Goal: Participate in discussion: Engage in conversation with other users on a specific topic

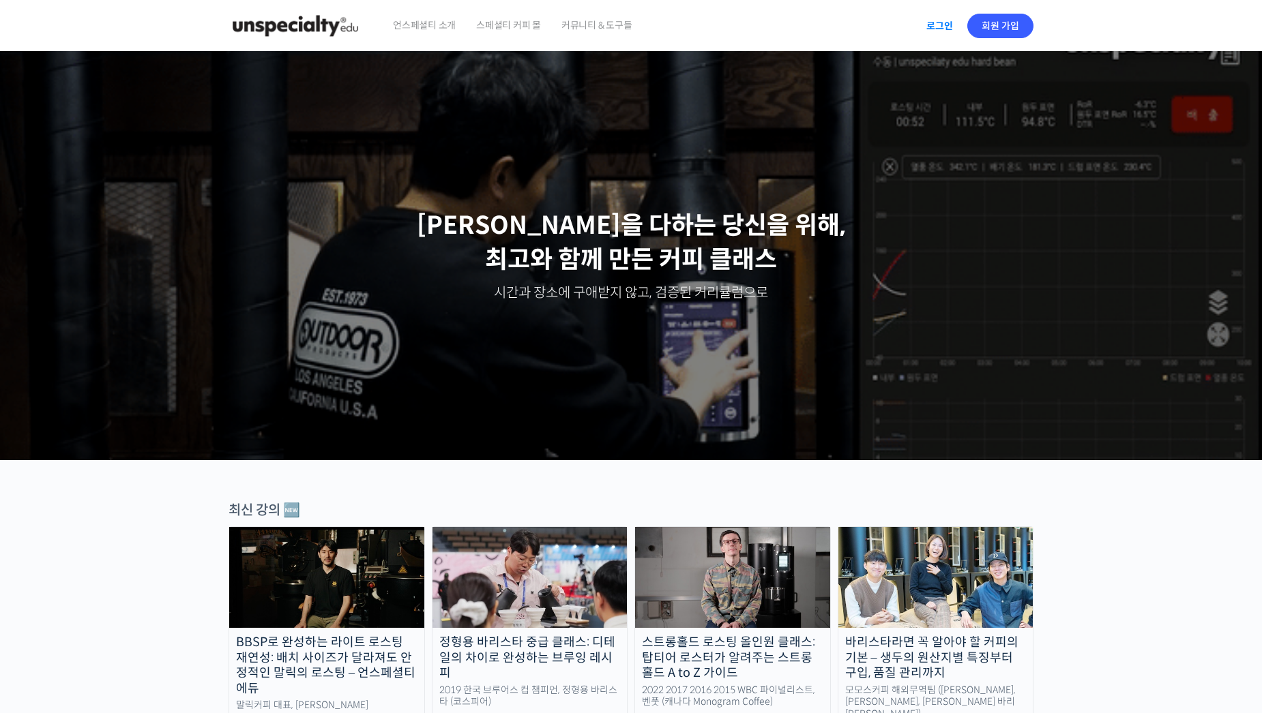
click at [942, 22] on link "로그인" at bounding box center [939, 25] width 43 height 31
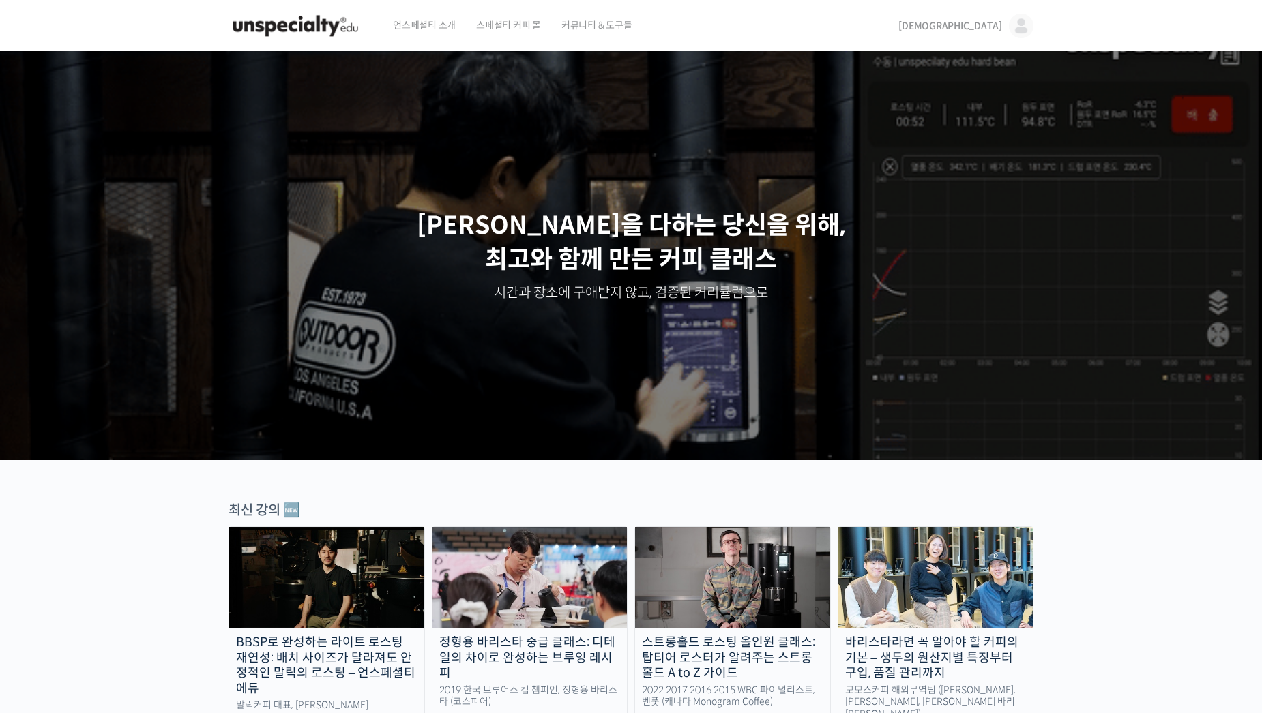
click at [994, 26] on span "[DEMOGRAPHIC_DATA]" at bounding box center [950, 26] width 104 height 12
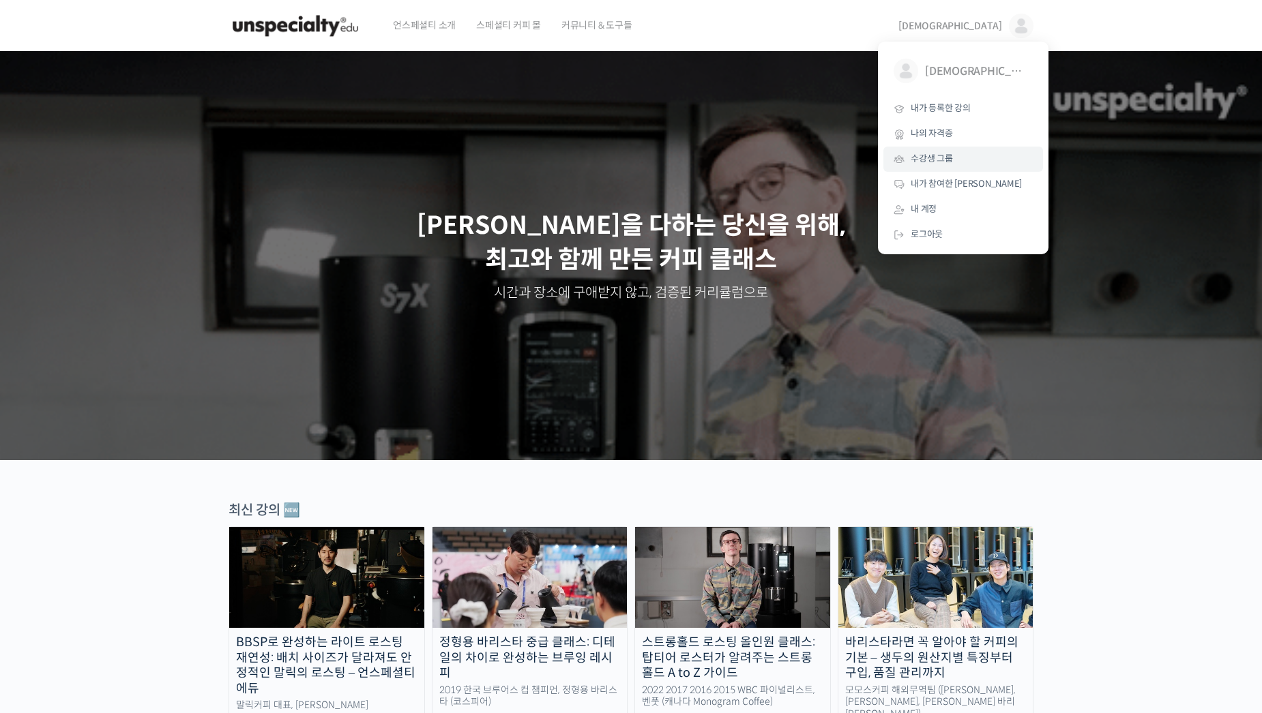
click at [938, 153] on span "수강생 그룹" at bounding box center [931, 159] width 42 height 12
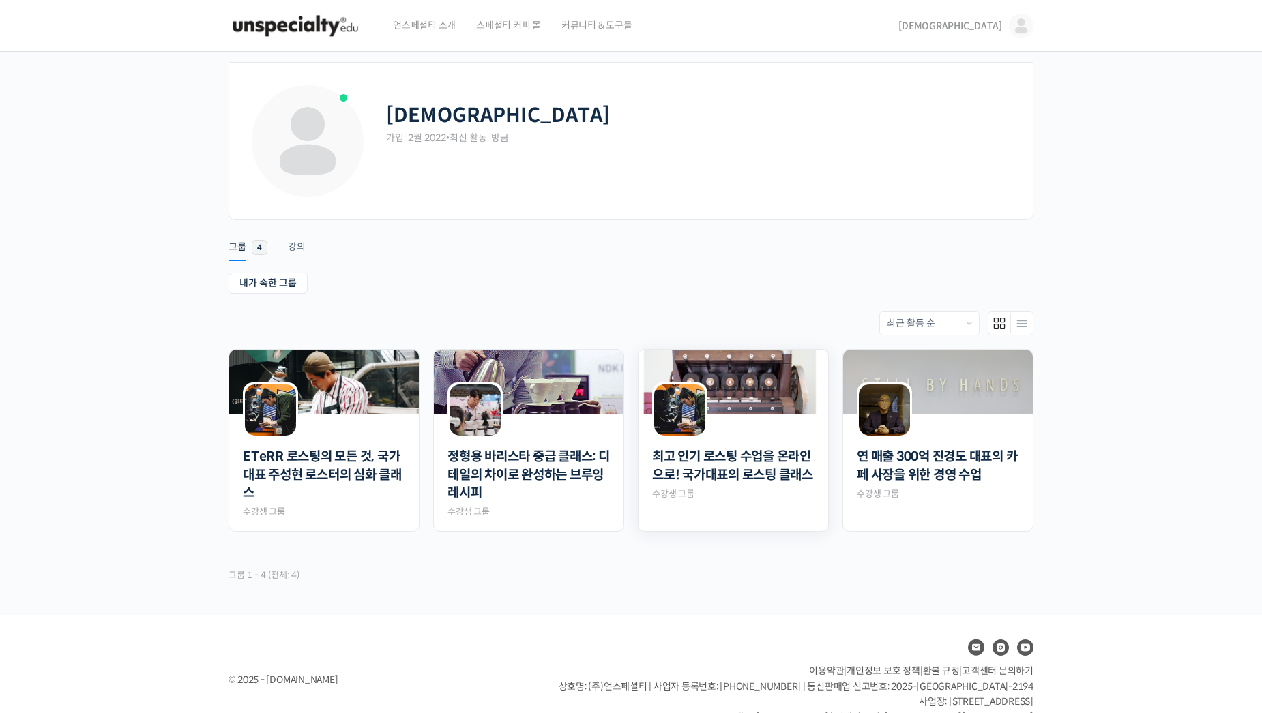
click at [765, 402] on img at bounding box center [733, 382] width 190 height 65
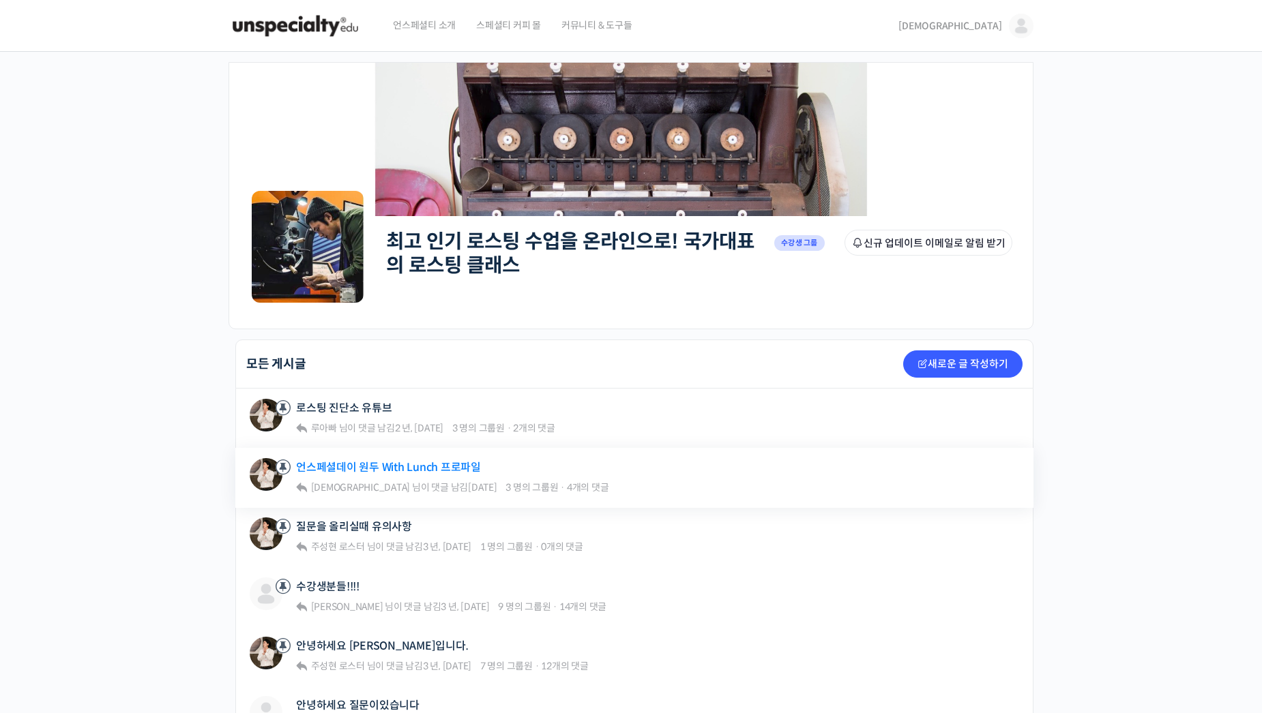
click at [403, 471] on link "언스페셜데이 원두 With Lunch 프로파일" at bounding box center [388, 467] width 185 height 13
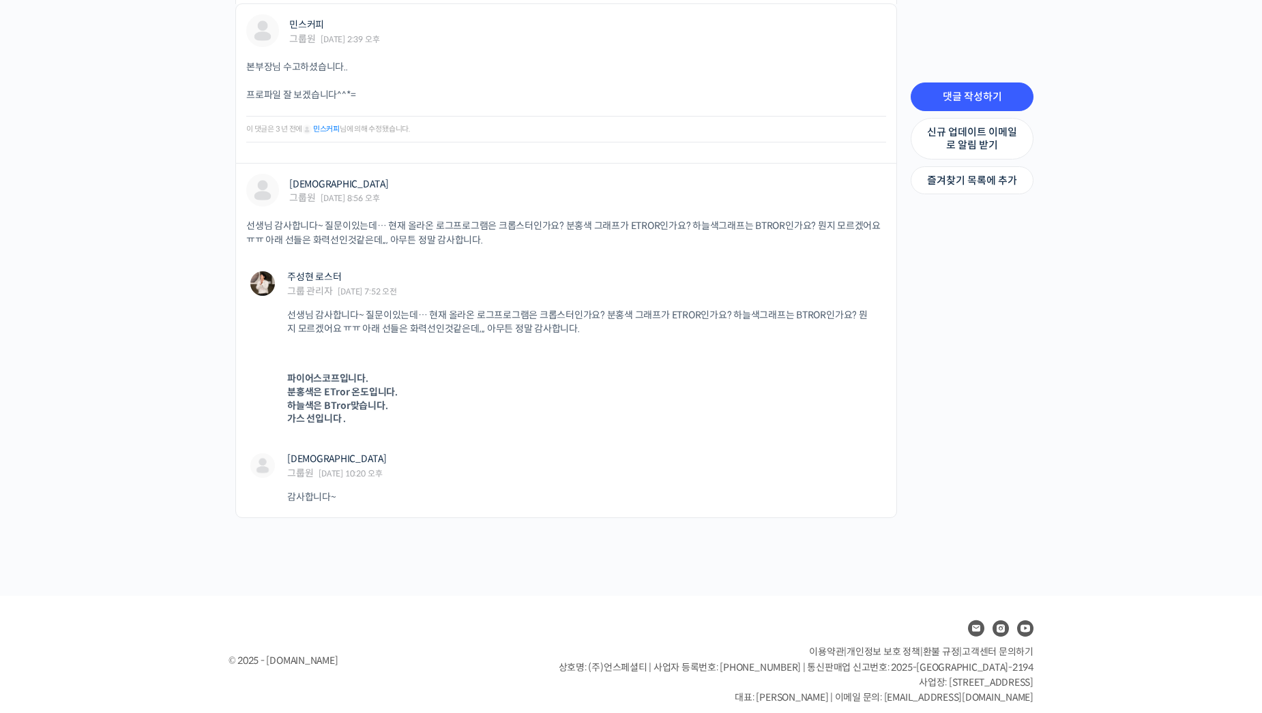
scroll to position [1290, 0]
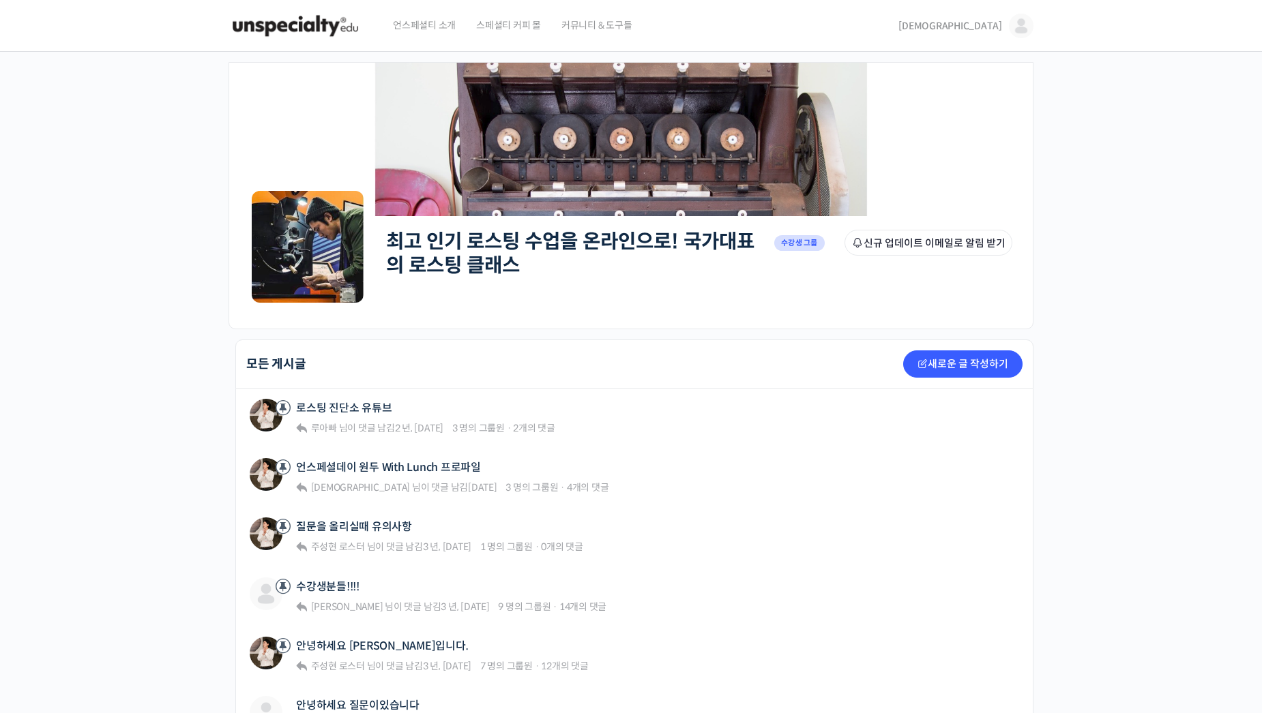
scroll to position [955, 0]
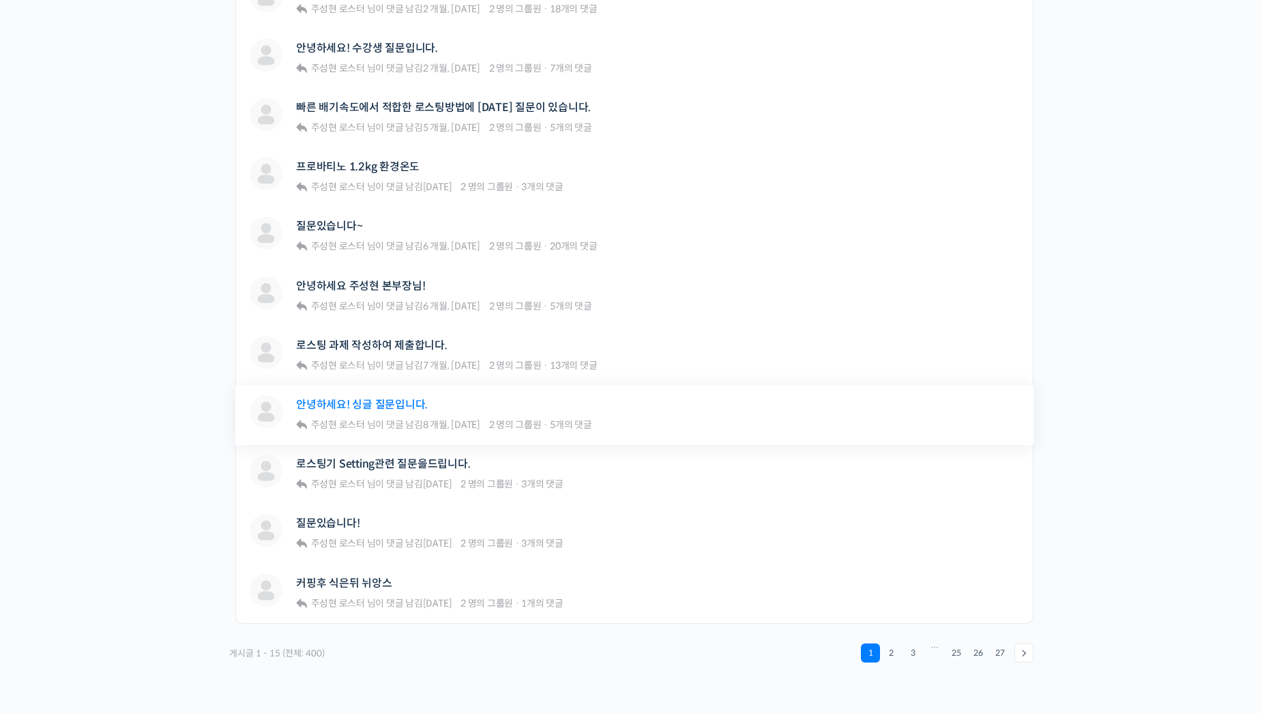
click at [385, 403] on link "안녕하세요! 싱글 질문입니다." at bounding box center [362, 404] width 132 height 13
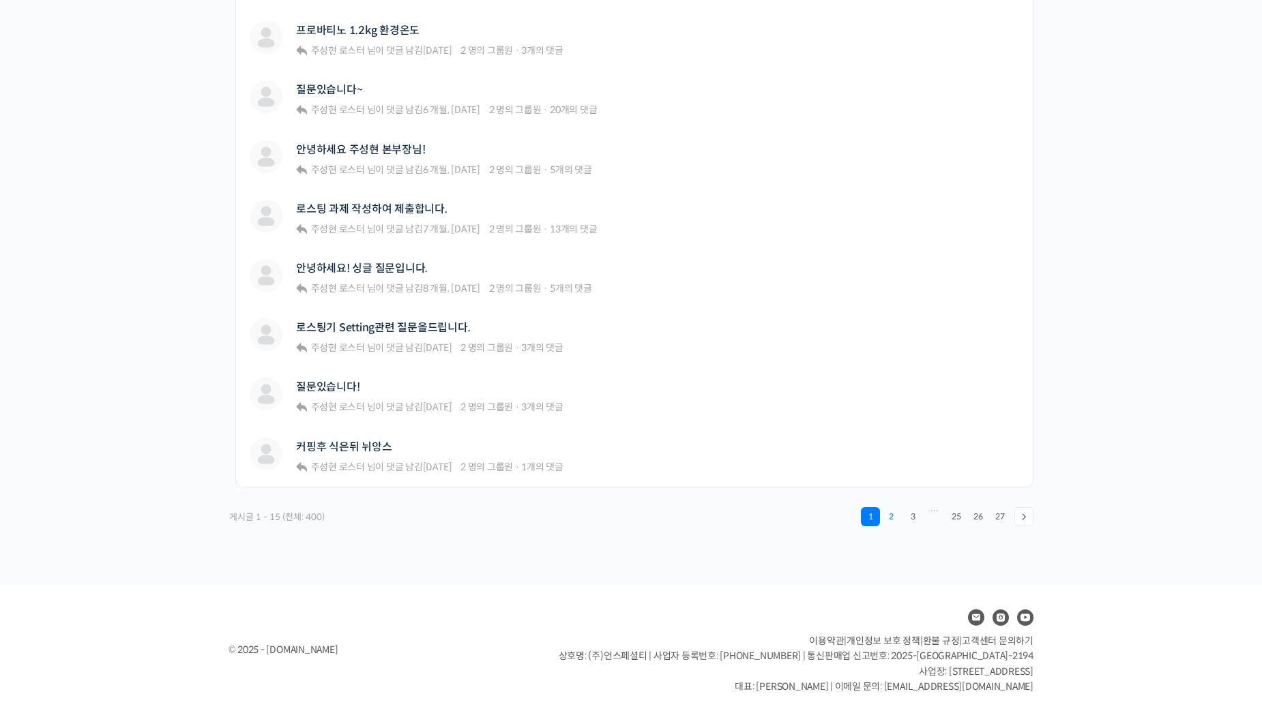
click at [893, 525] on link "2" at bounding box center [890, 516] width 19 height 19
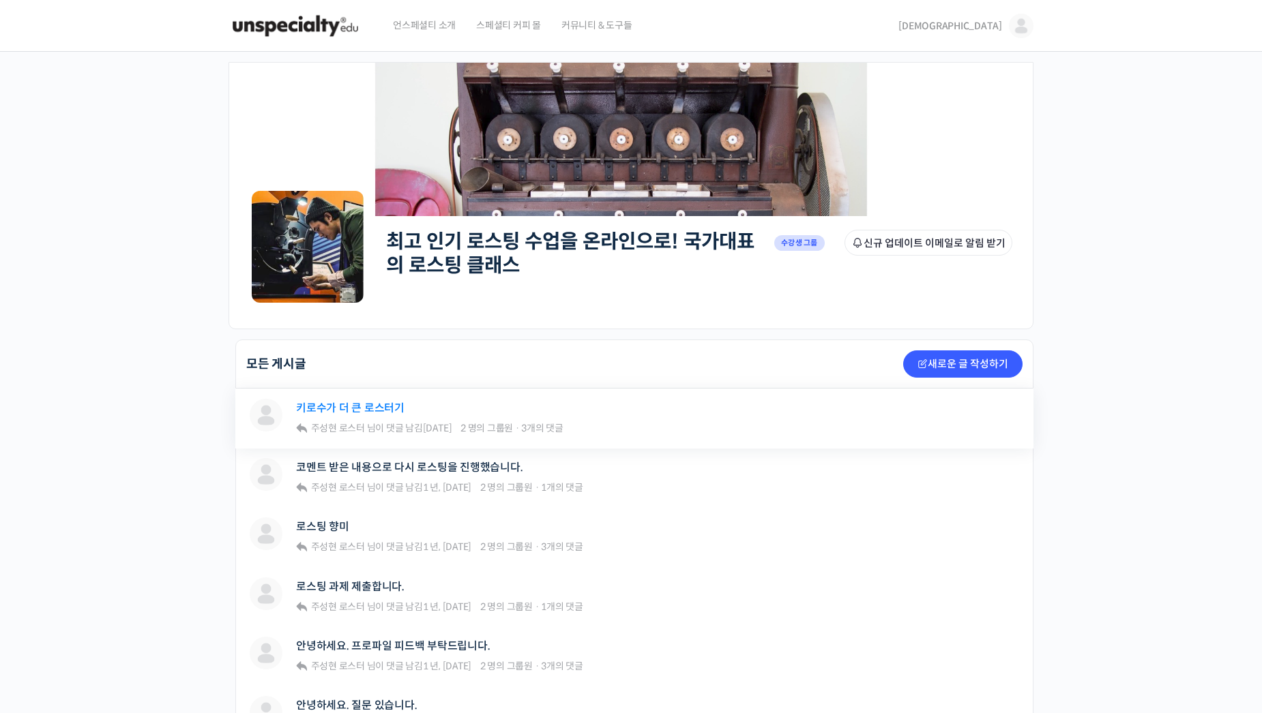
click at [367, 407] on link "키로수가 더 큰 로스터기" at bounding box center [350, 408] width 108 height 13
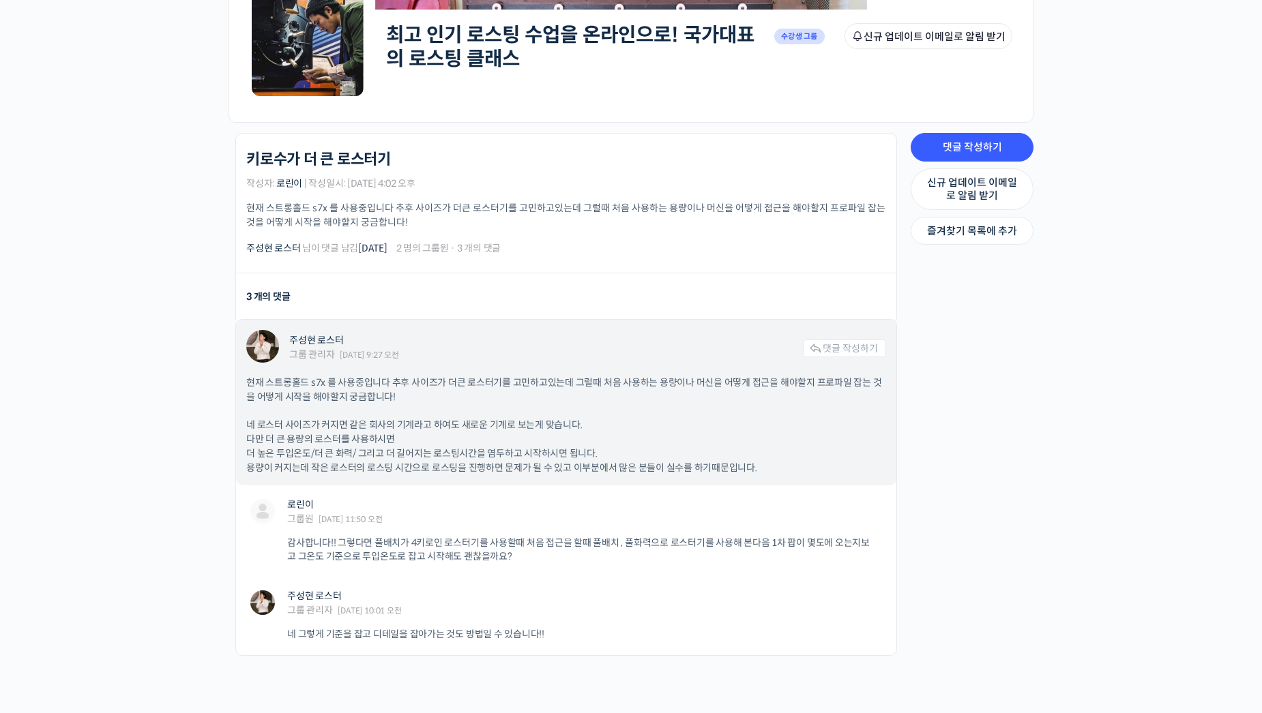
scroll to position [357, 0]
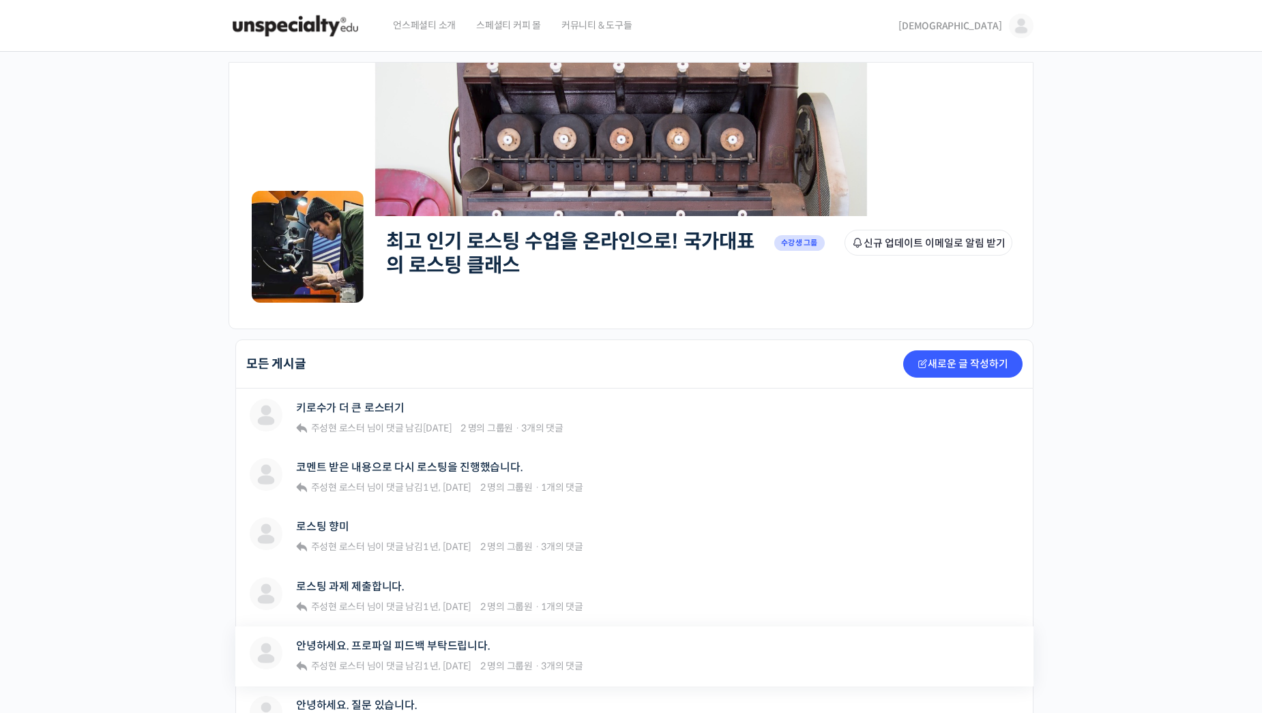
scroll to position [682, 0]
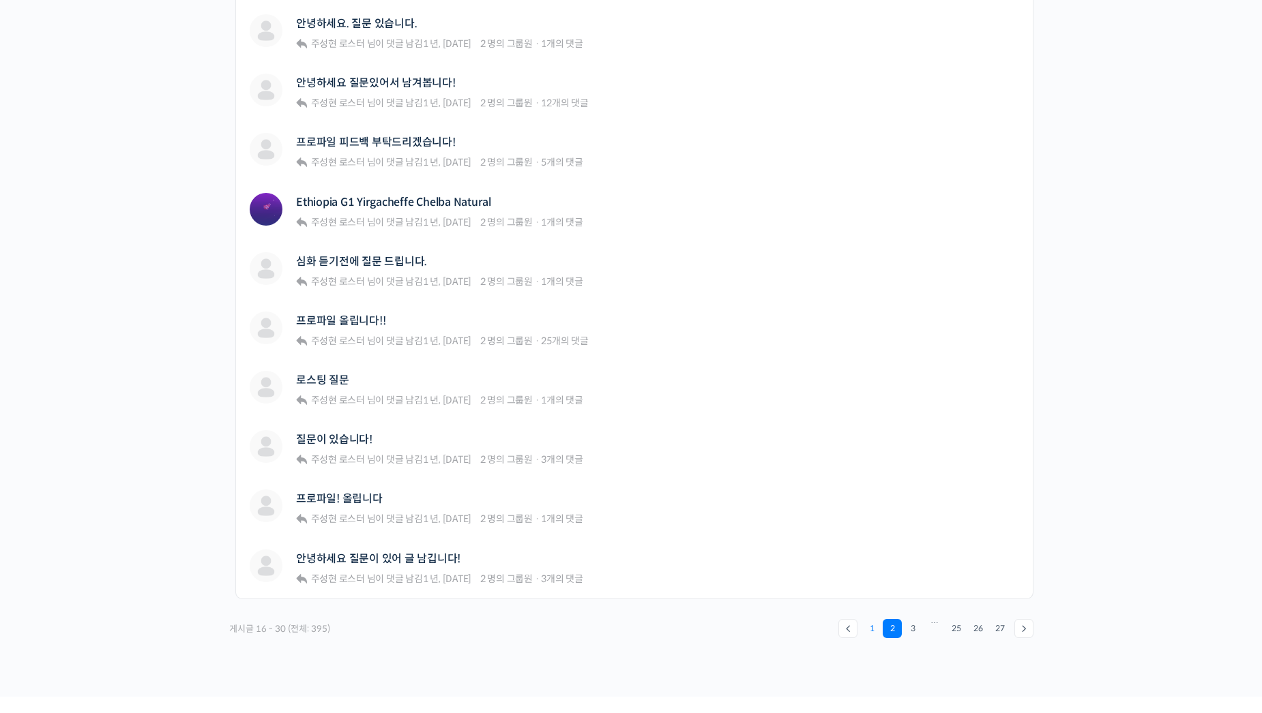
click at [872, 631] on link "1" at bounding box center [871, 628] width 19 height 19
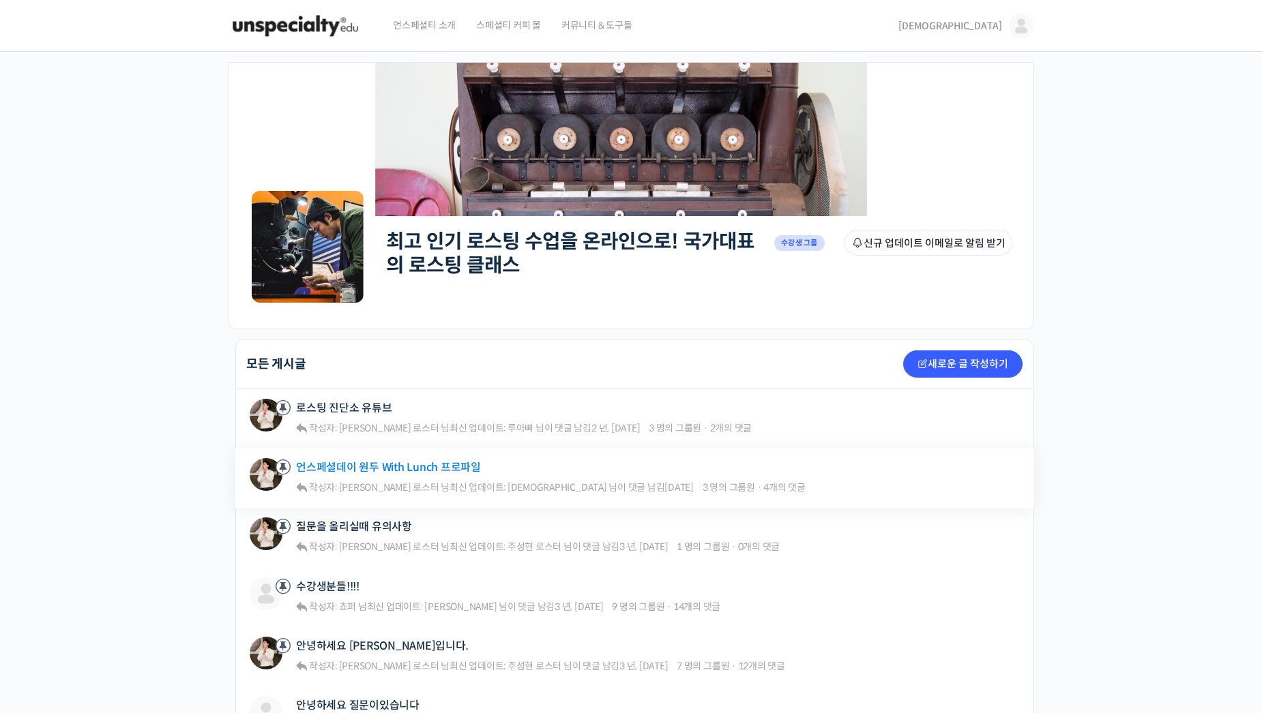
click at [418, 466] on link "언스페셜데이 원두 With Lunch 프로파일" at bounding box center [388, 467] width 185 height 13
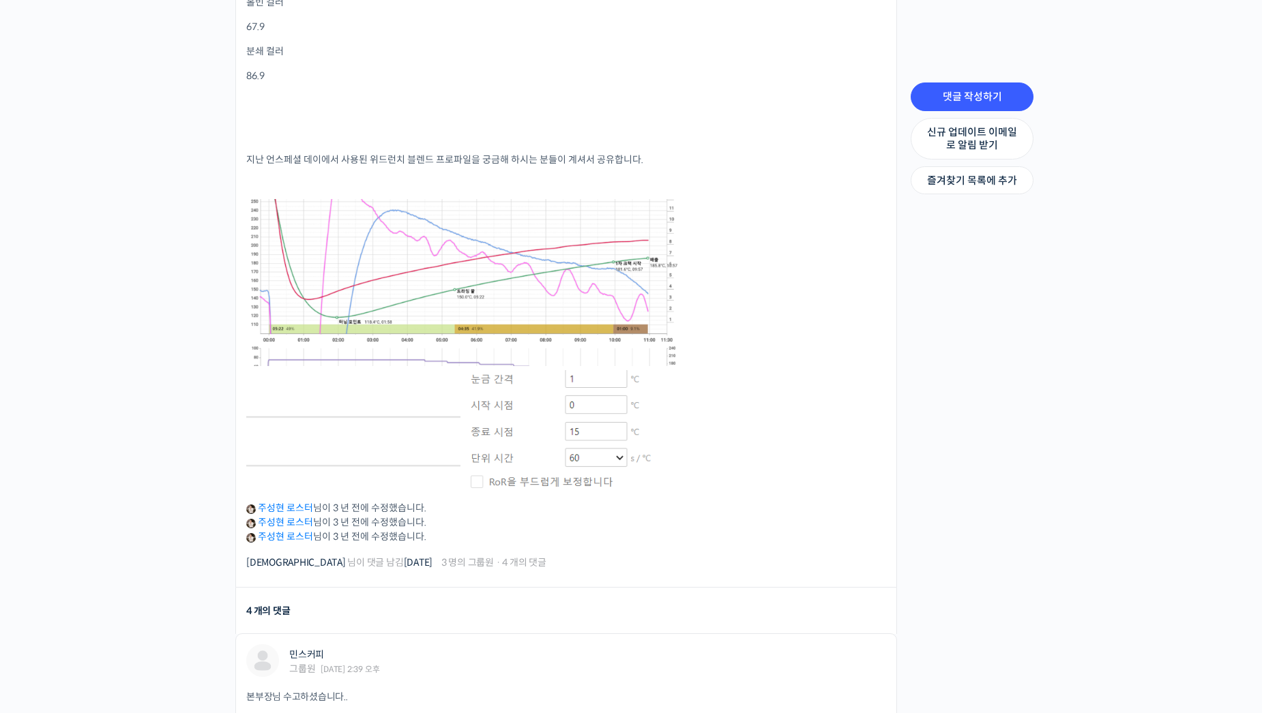
scroll to position [682, 0]
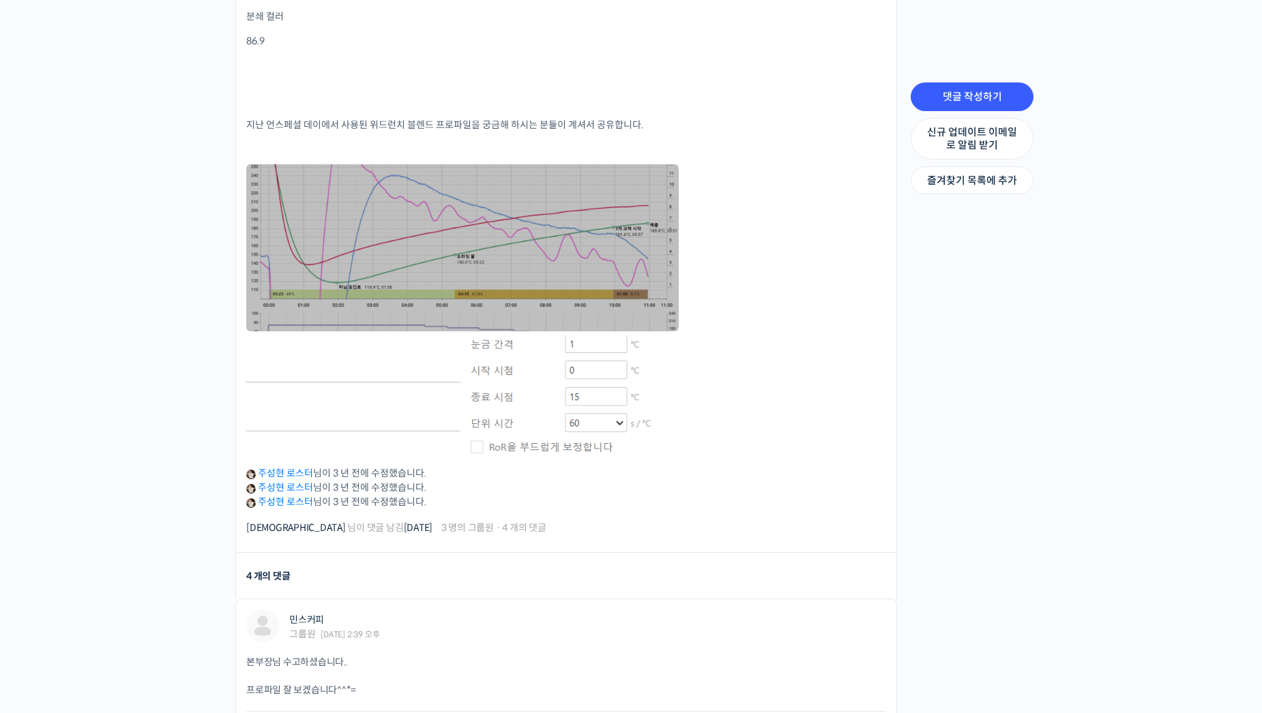
click at [299, 218] on link at bounding box center [462, 247] width 432 height 166
